Goal: Ask a question

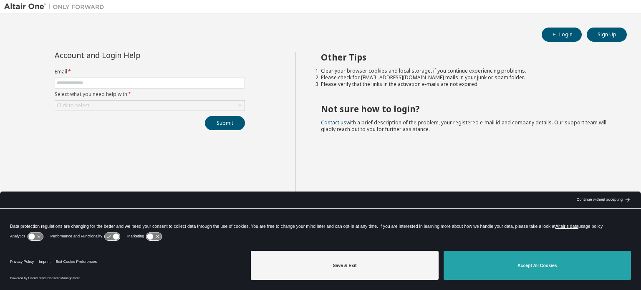
click at [446, 263] on button "Accept All Cookies" at bounding box center [537, 265] width 187 height 29
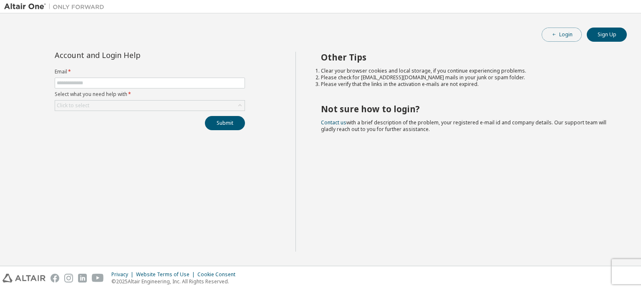
click at [564, 30] on button "Login" at bounding box center [562, 35] width 40 height 14
click at [150, 88] on form "Email * Select what you need help with * Click to select" at bounding box center [150, 89] width 190 height 43
click at [147, 86] on input "text" at bounding box center [150, 83] width 186 height 7
type input "**********"
click at [131, 103] on div "Click to select" at bounding box center [150, 106] width 190 height 10
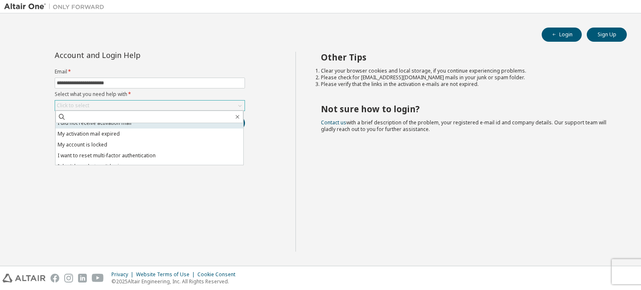
scroll to position [23, 0]
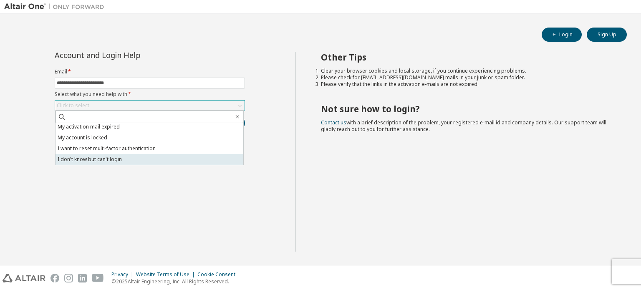
click at [112, 162] on li "I don't know but can't login" at bounding box center [150, 159] width 188 height 11
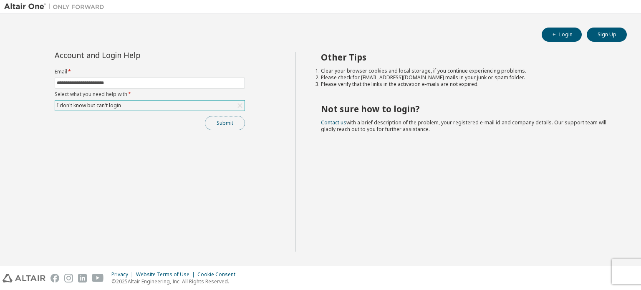
click at [225, 124] on button "Submit" at bounding box center [225, 123] width 40 height 14
